Goal: Share content

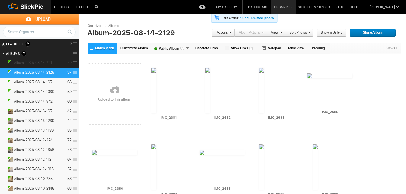
click at [40, 62] on span "Album-2025-08-14-221" at bounding box center [33, 63] width 38 height 5
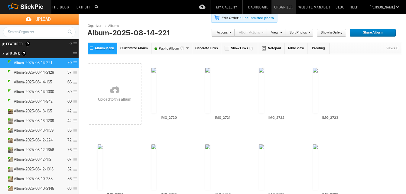
click at [209, 47] on link "Generate Links" at bounding box center [206, 48] width 29 height 11
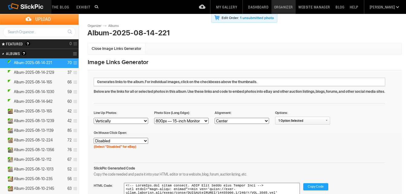
click at [314, 187] on span "Copy Code" at bounding box center [316, 187] width 16 height 8
